Goal: Obtain resource: Download file/media

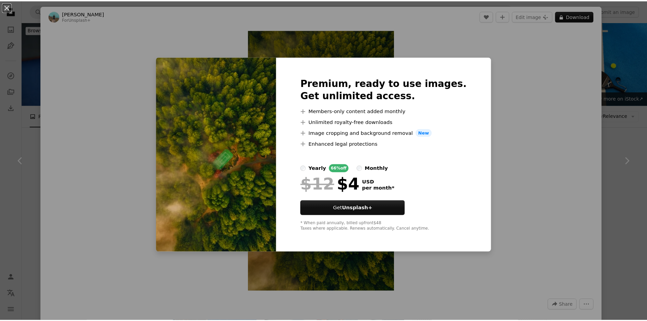
scroll to position [3259, 0]
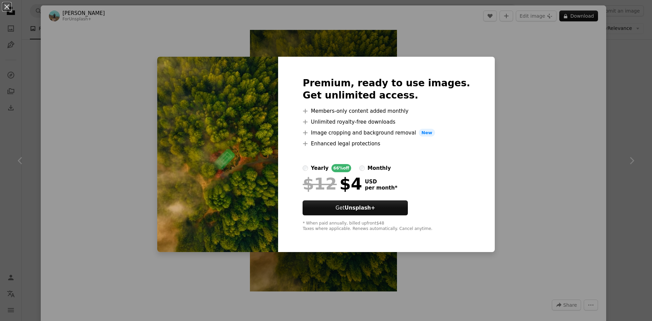
click at [536, 87] on div "An X shape Premium, ready to use images. Get unlimited access. A plus sign Memb…" at bounding box center [326, 160] width 652 height 321
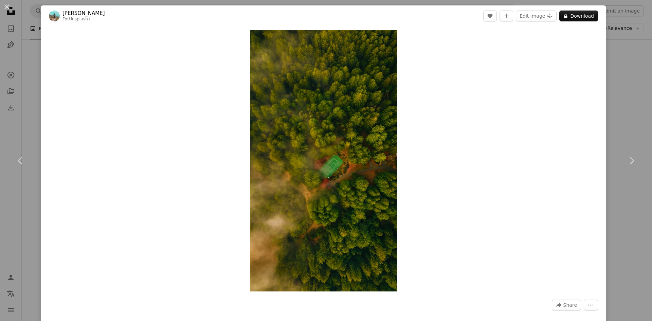
click at [610, 99] on div "An X shape Chevron left Chevron right [PERSON_NAME] For Unsplash+ A heart A plu…" at bounding box center [326, 160] width 652 height 321
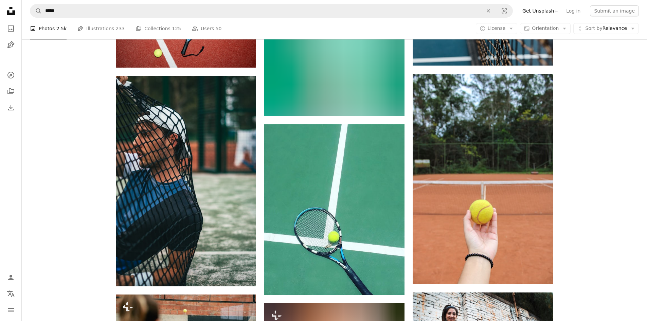
scroll to position [8928, 0]
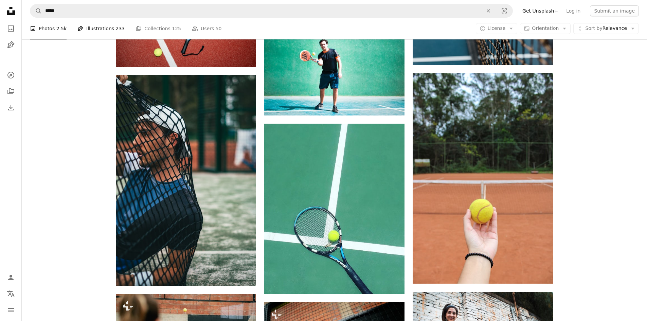
click at [101, 31] on link "Pen Tool Illustrations 233" at bounding box center [100, 29] width 47 height 22
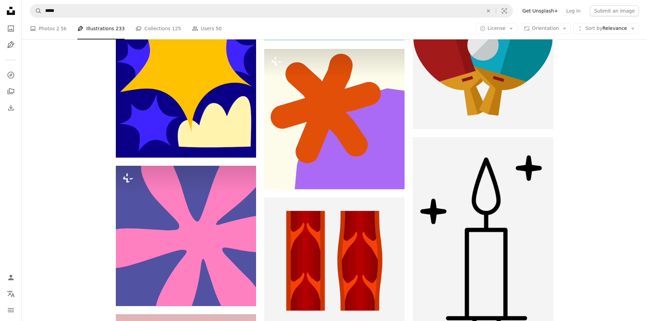
scroll to position [339, 0]
